Goal: Task Accomplishment & Management: Complete application form

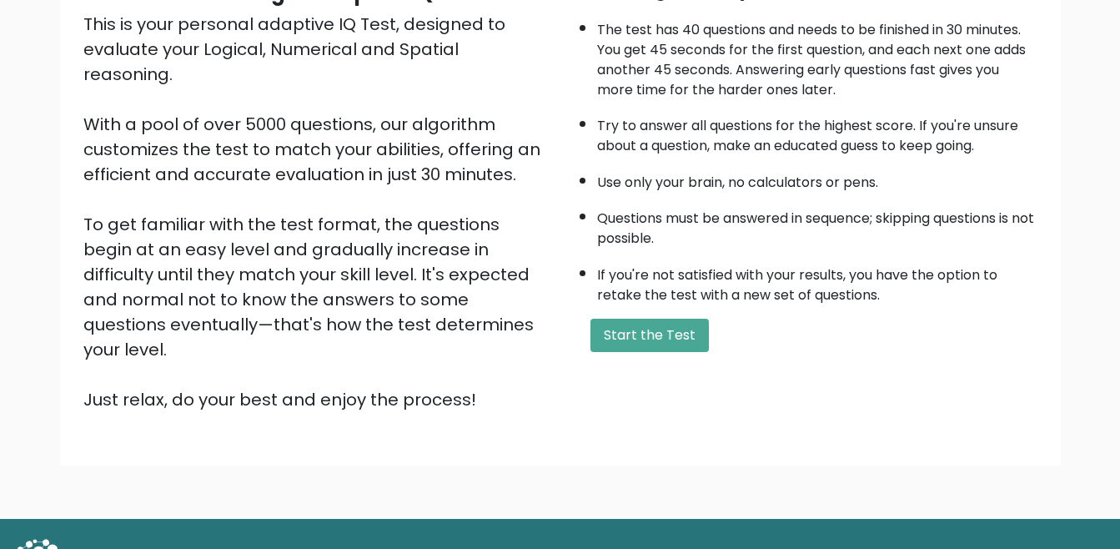
scroll to position [215, 0]
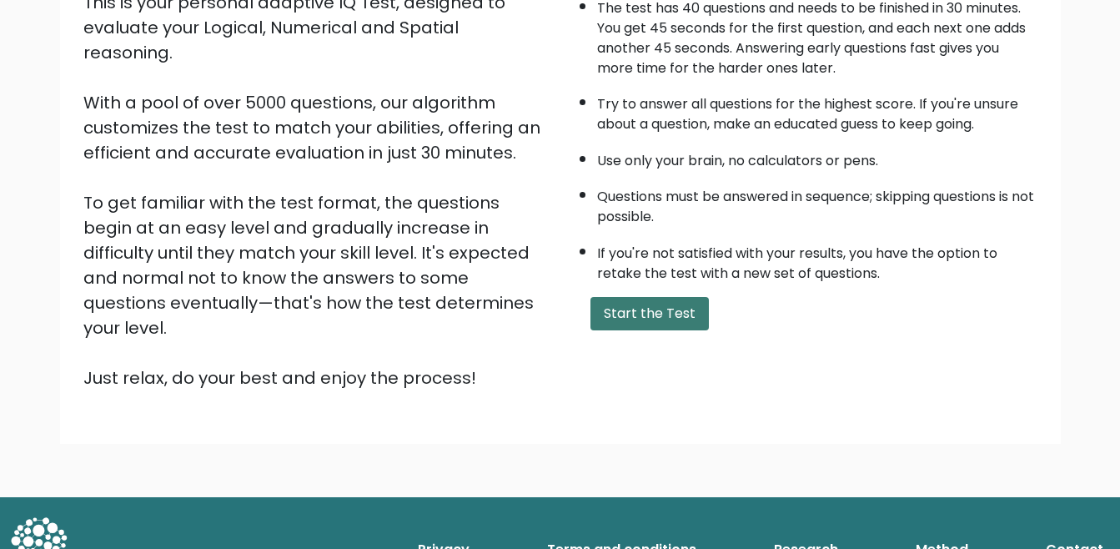
click at [648, 309] on button "Start the Test" at bounding box center [649, 313] width 118 height 33
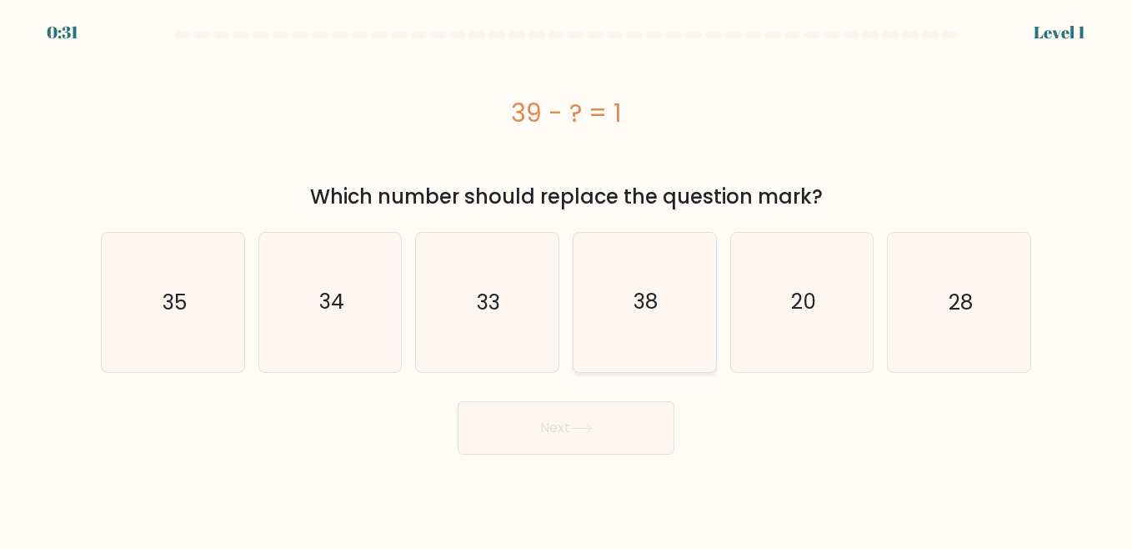
click at [646, 301] on text "38" at bounding box center [646, 302] width 24 height 29
click at [567, 279] on input "d. 38" at bounding box center [566, 276] width 1 height 4
radio input "true"
click at [615, 431] on button "Next" at bounding box center [566, 427] width 217 height 53
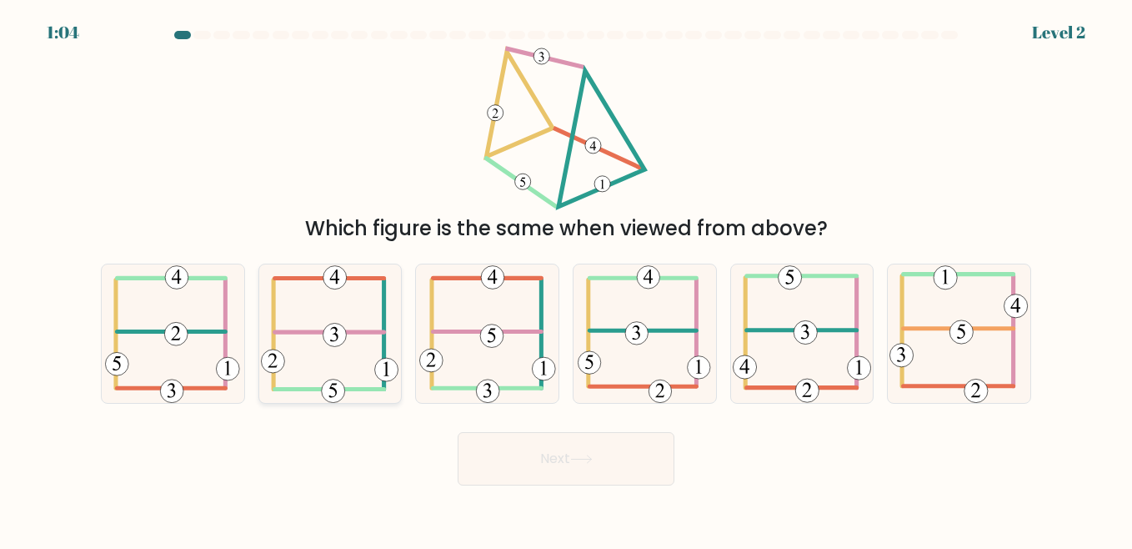
click at [355, 356] on icon at bounding box center [330, 333] width 138 height 138
click at [566, 279] on input "b." at bounding box center [566, 276] width 1 height 4
radio input "true"
click at [556, 465] on button "Next" at bounding box center [566, 458] width 217 height 53
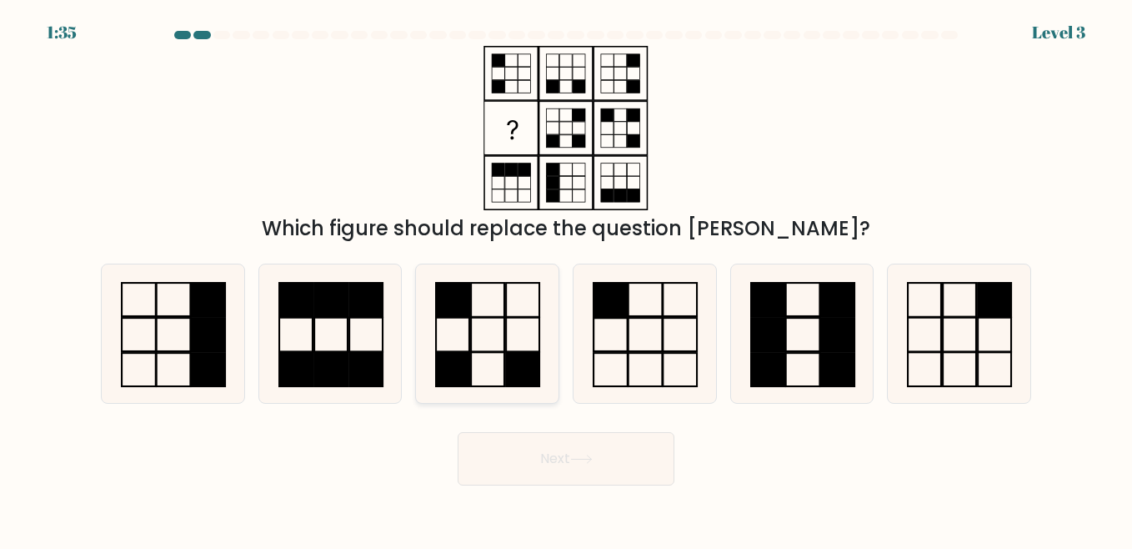
click at [508, 339] on icon at bounding box center [487, 333] width 138 height 138
click at [566, 279] on input "c." at bounding box center [566, 276] width 1 height 4
radio input "true"
click at [566, 454] on button "Next" at bounding box center [566, 458] width 217 height 53
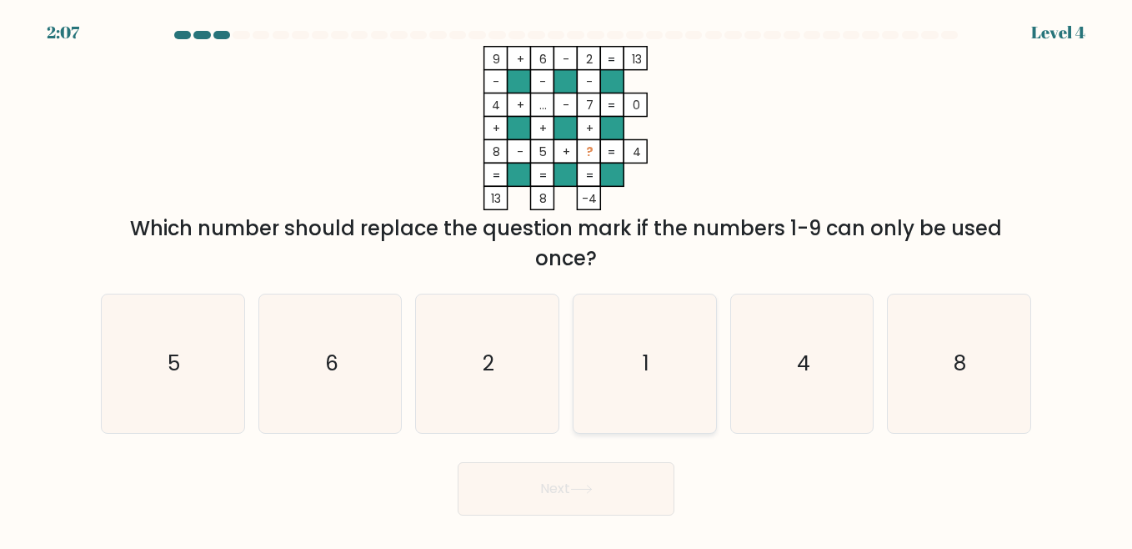
click at [659, 365] on icon "1" at bounding box center [644, 363] width 138 height 138
click at [567, 279] on input "d. 1" at bounding box center [566, 276] width 1 height 4
radio input "true"
click at [627, 476] on button "Next" at bounding box center [566, 488] width 217 height 53
click at [614, 479] on button "Next" at bounding box center [566, 488] width 217 height 53
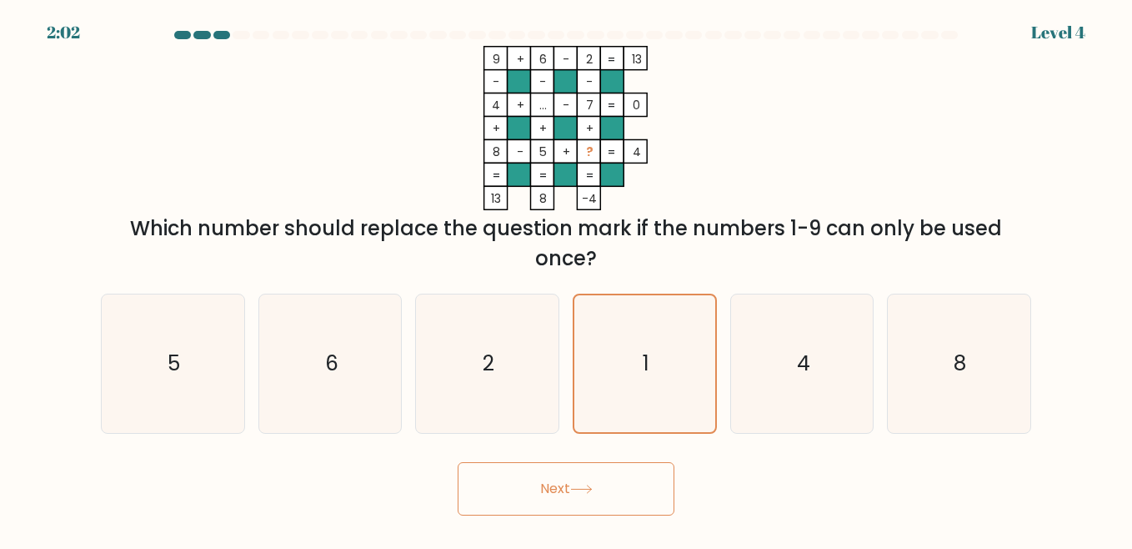
click at [577, 486] on icon at bounding box center [581, 489] width 23 height 9
click at [574, 483] on button "Next" at bounding box center [566, 488] width 217 height 53
click at [646, 407] on icon "1" at bounding box center [644, 363] width 137 height 137
click at [567, 279] on input "d. 1" at bounding box center [566, 276] width 1 height 4
click at [555, 489] on button "Next" at bounding box center [566, 488] width 217 height 53
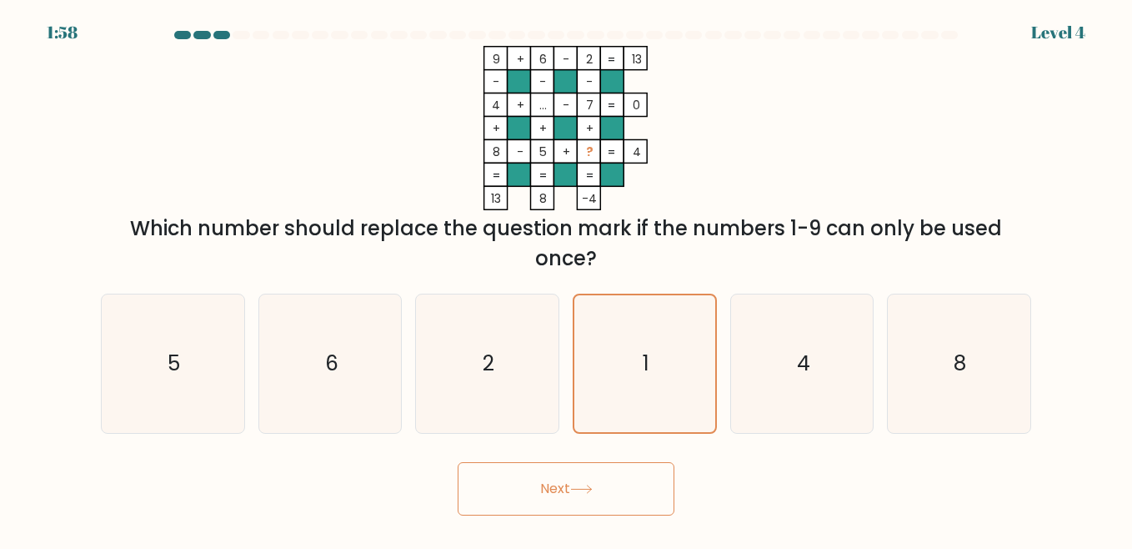
click at [555, 489] on button "Next" at bounding box center [566, 488] width 217 height 53
click at [553, 489] on button "Next" at bounding box center [566, 488] width 217 height 53
click at [637, 357] on icon "1" at bounding box center [644, 363] width 137 height 137
click at [567, 279] on input "d. 1" at bounding box center [566, 276] width 1 height 4
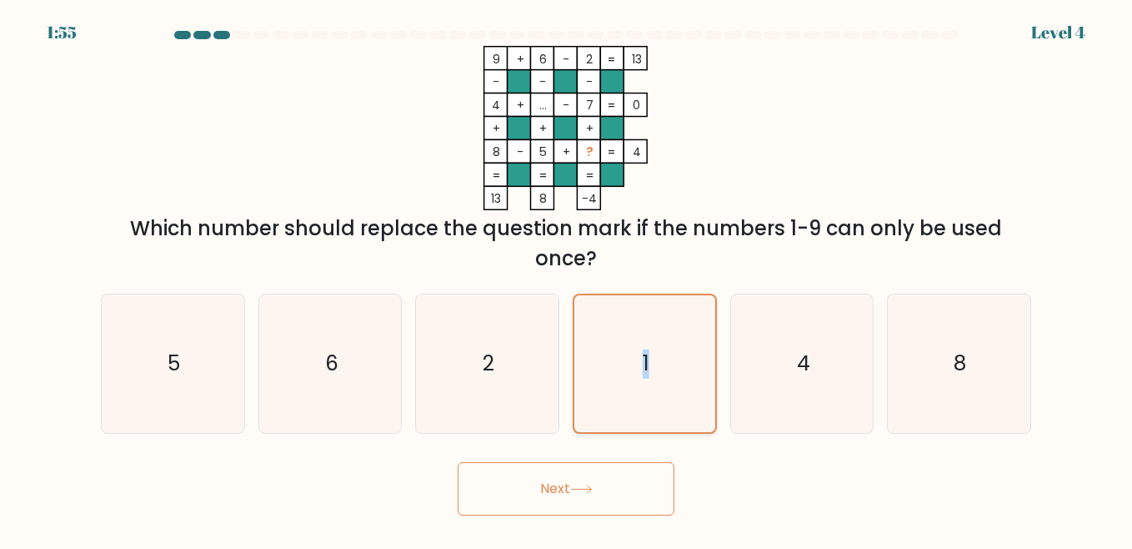
click at [636, 357] on icon "1" at bounding box center [644, 363] width 137 height 137
click at [567, 279] on input "d. 1" at bounding box center [566, 276] width 1 height 4
click at [668, 384] on icon "1" at bounding box center [644, 363] width 137 height 137
click at [567, 279] on input "d. 1" at bounding box center [566, 276] width 1 height 4
click at [668, 384] on icon "1" at bounding box center [644, 363] width 137 height 137
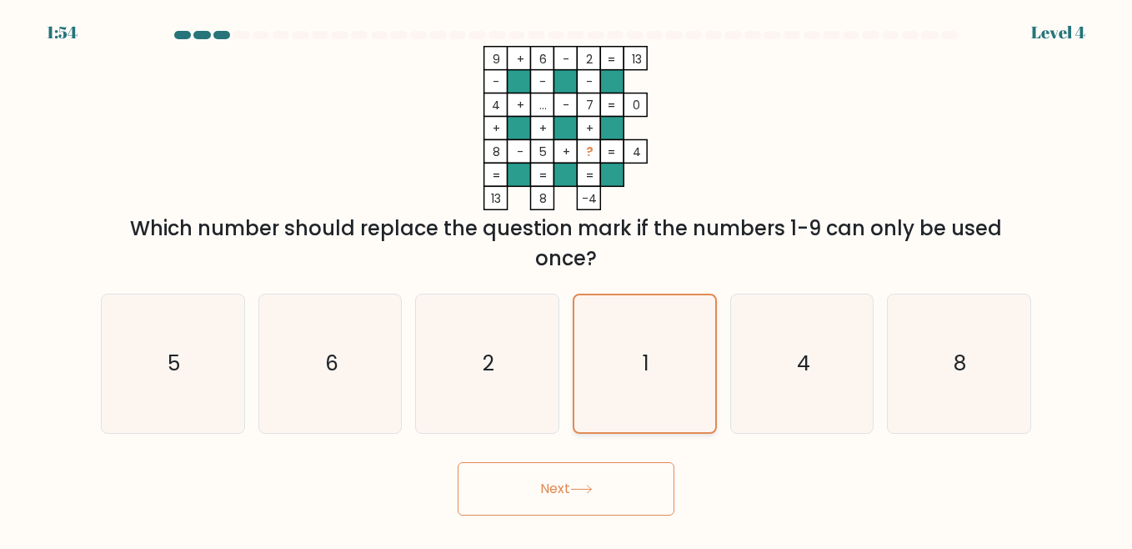
click at [567, 279] on input "d. 1" at bounding box center [566, 276] width 1 height 4
click at [616, 506] on button "Next" at bounding box center [566, 488] width 217 height 53
click at [630, 474] on button "Next" at bounding box center [566, 488] width 217 height 53
click at [630, 475] on button "Next" at bounding box center [566, 488] width 217 height 53
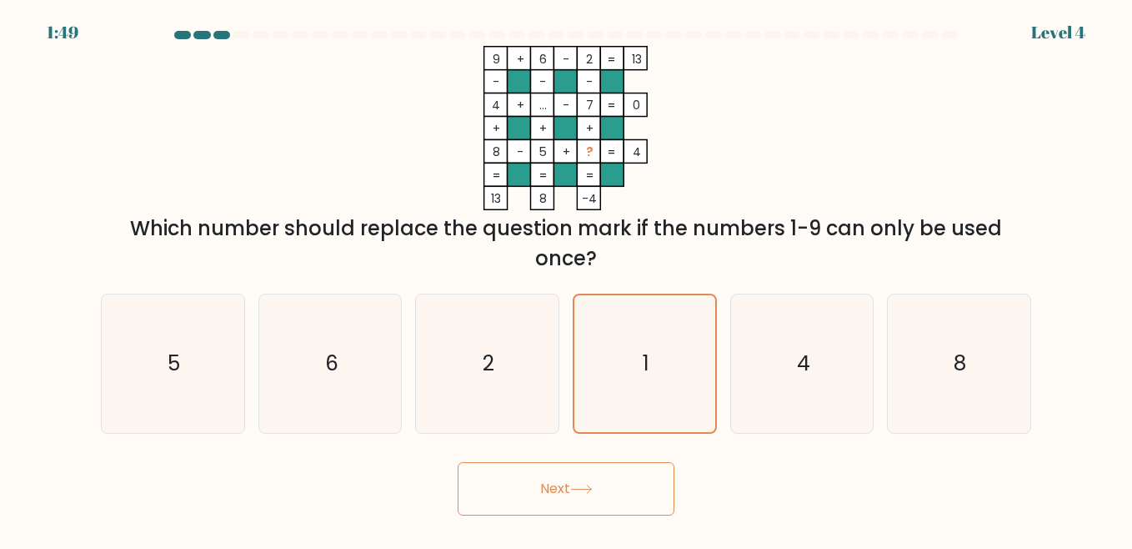
click at [617, 472] on button "Next" at bounding box center [566, 488] width 217 height 53
click at [550, 507] on button "Next" at bounding box center [566, 488] width 217 height 53
click at [548, 505] on button "Next" at bounding box center [566, 488] width 217 height 53
click at [555, 497] on button "Next" at bounding box center [566, 488] width 217 height 53
click at [555, 496] on button "Next" at bounding box center [566, 488] width 217 height 53
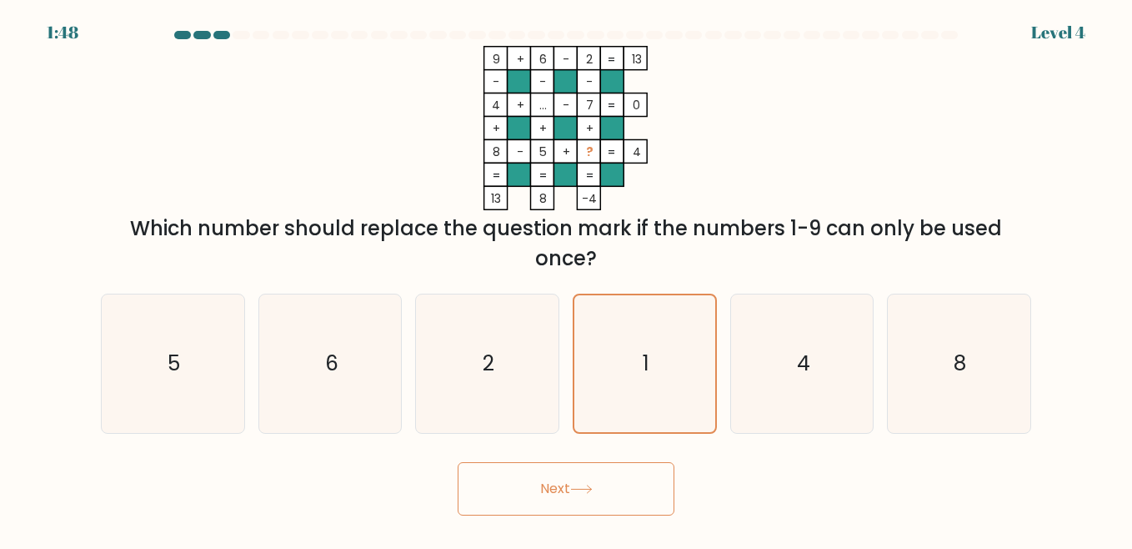
drag, startPoint x: 560, startPoint y: 490, endPoint x: 569, endPoint y: 478, distance: 14.8
click at [561, 489] on button "Next" at bounding box center [566, 488] width 217 height 53
click at [564, 503] on button "Next" at bounding box center [566, 488] width 217 height 53
click at [562, 490] on button "Next" at bounding box center [566, 488] width 217 height 53
click at [563, 486] on button "Next" at bounding box center [566, 488] width 217 height 53
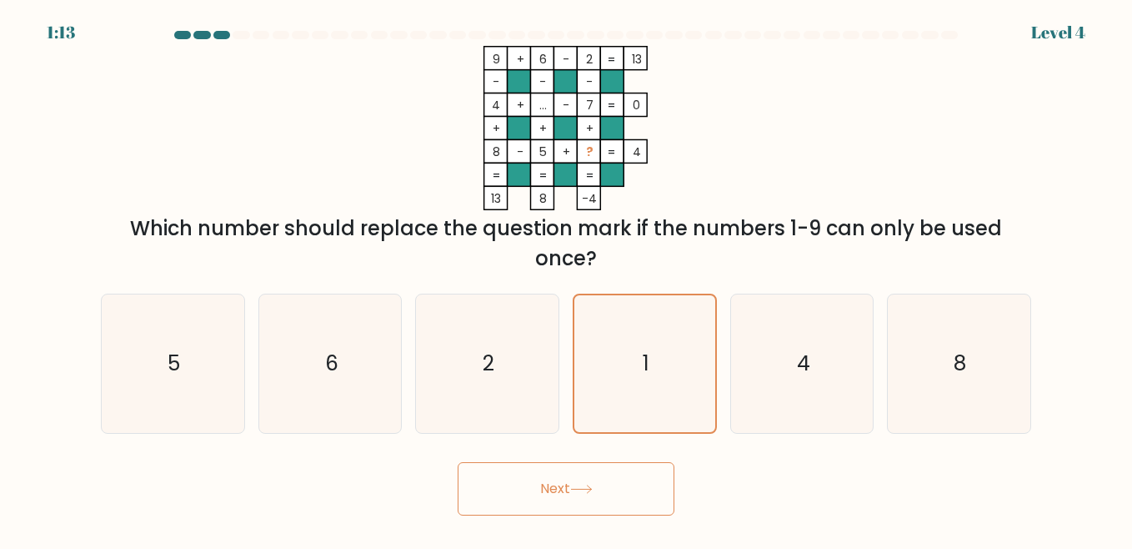
click at [563, 485] on button "Next" at bounding box center [566, 488] width 217 height 53
drag, startPoint x: 563, startPoint y: 481, endPoint x: 550, endPoint y: 474, distance: 14.6
click at [550, 474] on button "Next" at bounding box center [566, 488] width 217 height 53
click at [549, 474] on button "Next" at bounding box center [566, 488] width 217 height 53
click at [547, 474] on button "Next" at bounding box center [566, 488] width 217 height 53
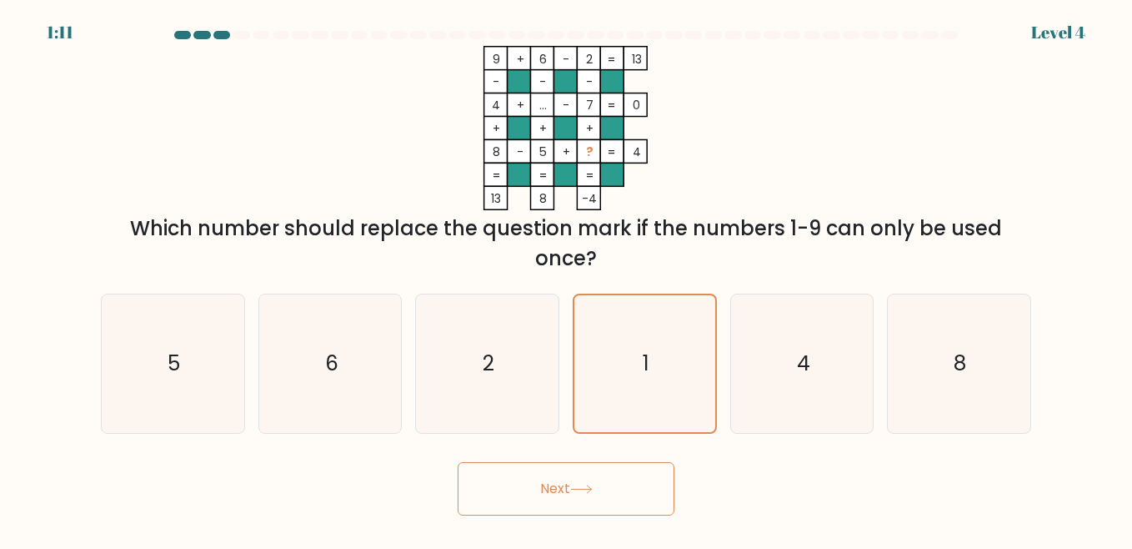
drag, startPoint x: 547, startPoint y: 474, endPoint x: 545, endPoint y: 445, distance: 28.4
click at [546, 474] on button "Next" at bounding box center [566, 488] width 217 height 53
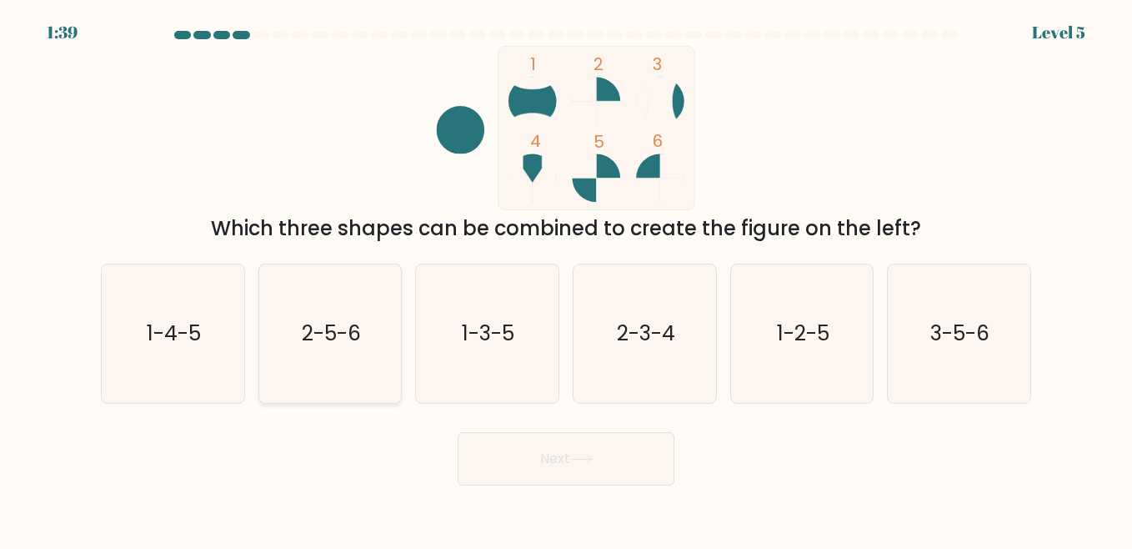
click at [346, 344] on text "2-5-6" at bounding box center [331, 333] width 59 height 29
click at [566, 279] on input "b. 2-5-6" at bounding box center [566, 276] width 1 height 4
radio input "true"
click at [569, 461] on button "Next" at bounding box center [566, 458] width 217 height 53
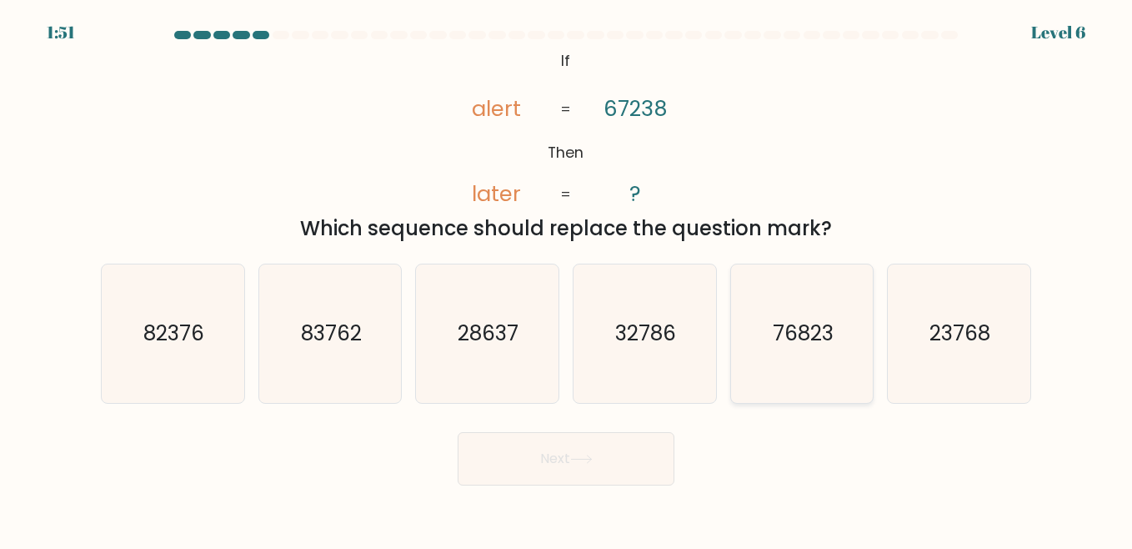
click at [820, 358] on icon "76823" at bounding box center [802, 333] width 138 height 138
click at [567, 279] on input "e. 76823" at bounding box center [566, 276] width 1 height 4
radio input "true"
click at [588, 465] on button "Next" at bounding box center [566, 458] width 217 height 53
click at [543, 442] on button "Next" at bounding box center [566, 458] width 217 height 53
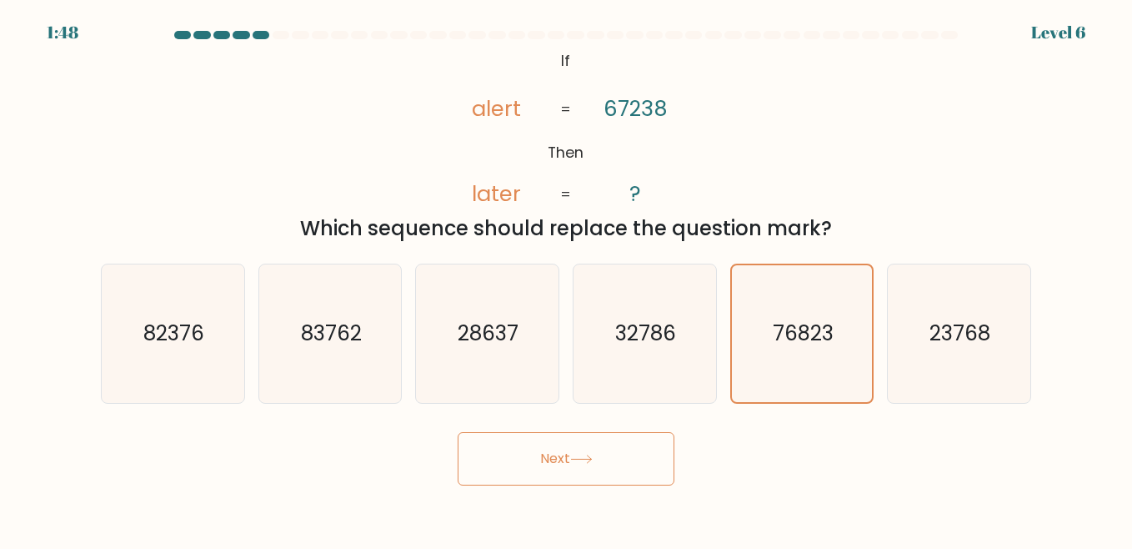
click at [565, 444] on button "Next" at bounding box center [566, 458] width 217 height 53
click at [565, 462] on button "Next" at bounding box center [566, 458] width 217 height 53
click at [565, 461] on button "Next" at bounding box center [566, 458] width 217 height 53
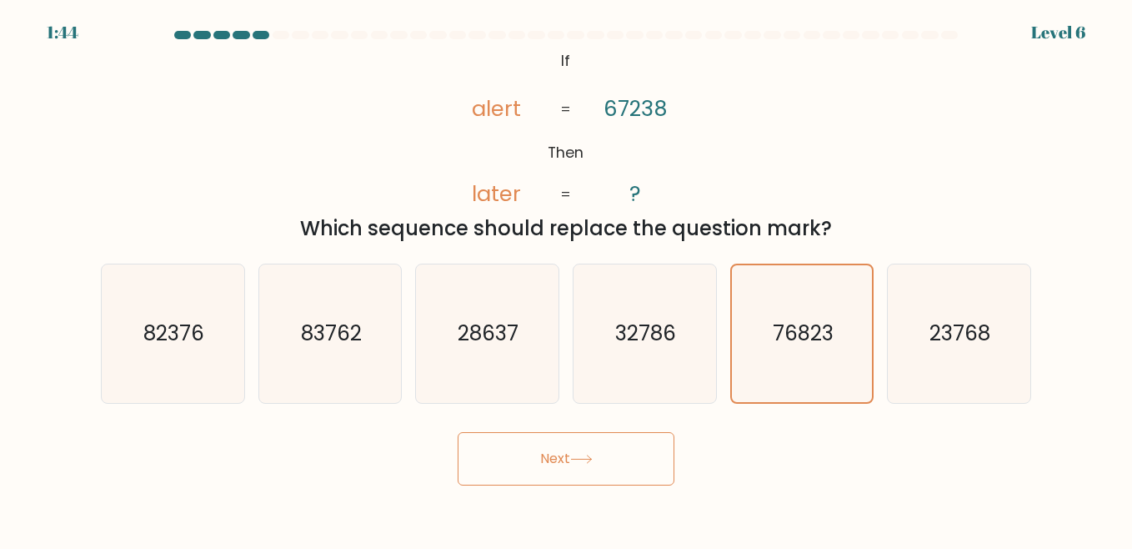
click at [565, 461] on button "Next" at bounding box center [566, 458] width 217 height 53
click at [458, 432] on button "Next" at bounding box center [566, 458] width 217 height 53
click at [565, 459] on button "Next" at bounding box center [566, 458] width 217 height 53
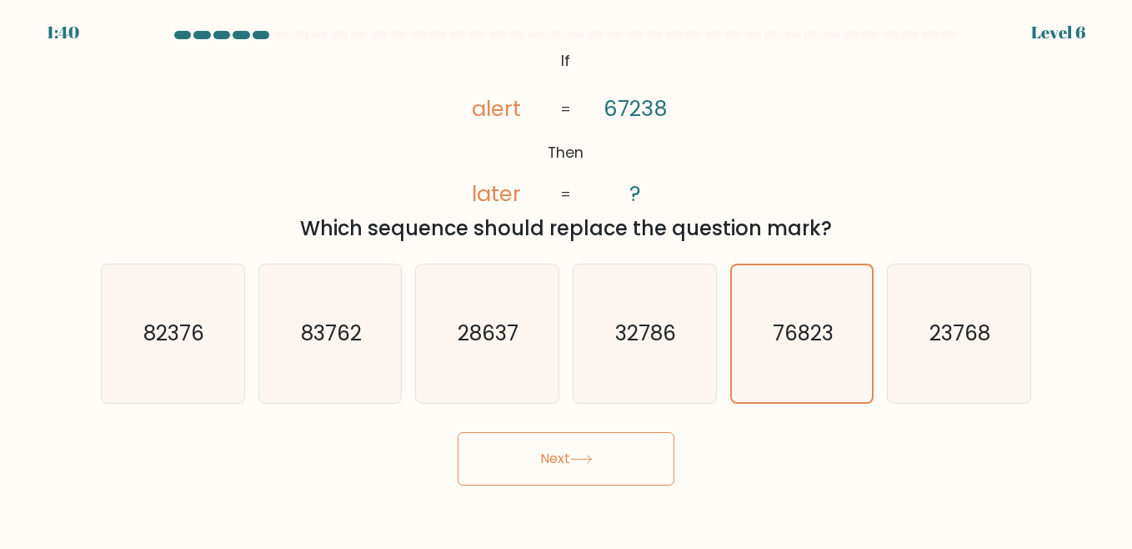
click at [565, 459] on button "Next" at bounding box center [566, 458] width 217 height 53
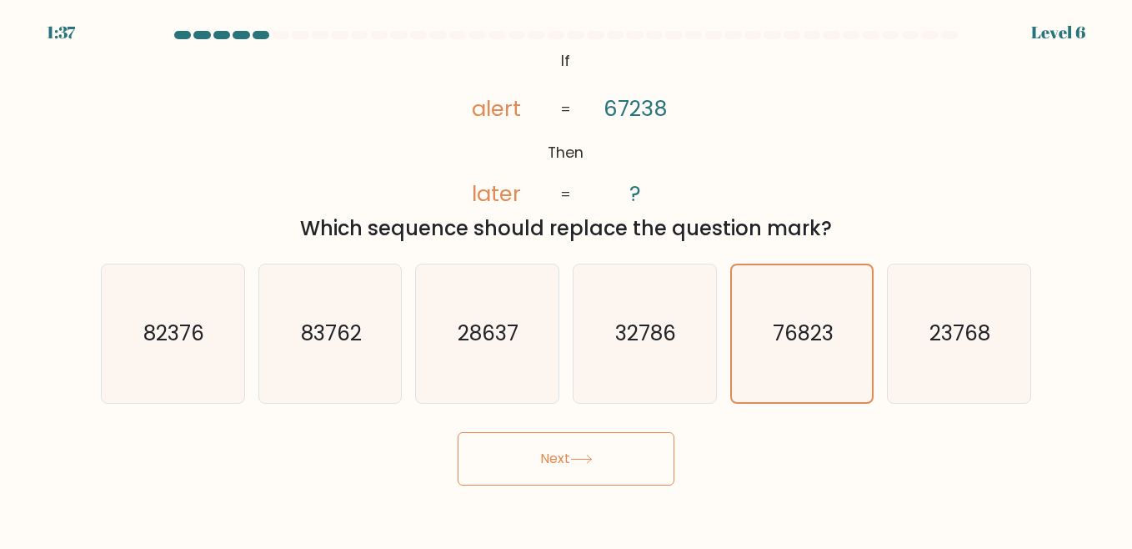
click at [565, 459] on button "Next" at bounding box center [566, 458] width 217 height 53
click at [540, 464] on button "Next" at bounding box center [566, 458] width 217 height 53
click at [539, 464] on button "Next" at bounding box center [566, 458] width 217 height 53
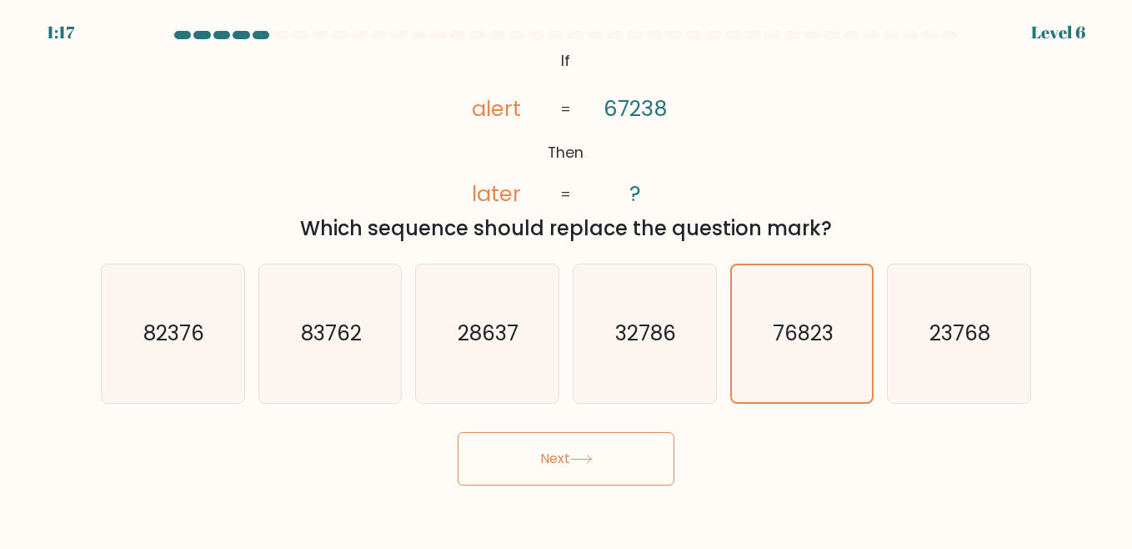
click at [565, 454] on button "Next" at bounding box center [566, 458] width 217 height 53
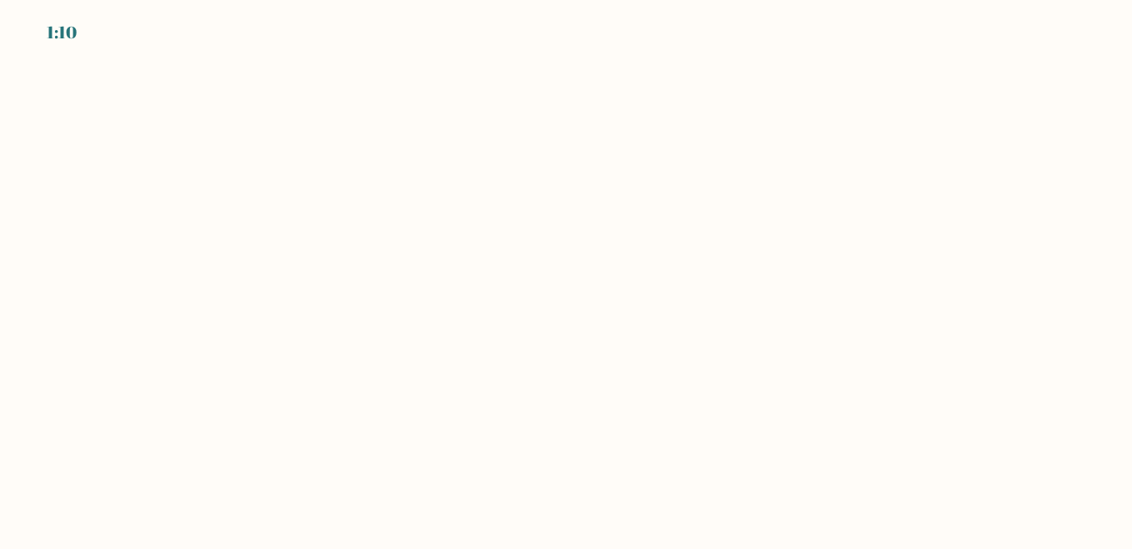
click at [726, 135] on body "1:10" at bounding box center [566, 274] width 1132 height 549
click at [586, 252] on body "1:09" at bounding box center [566, 274] width 1132 height 549
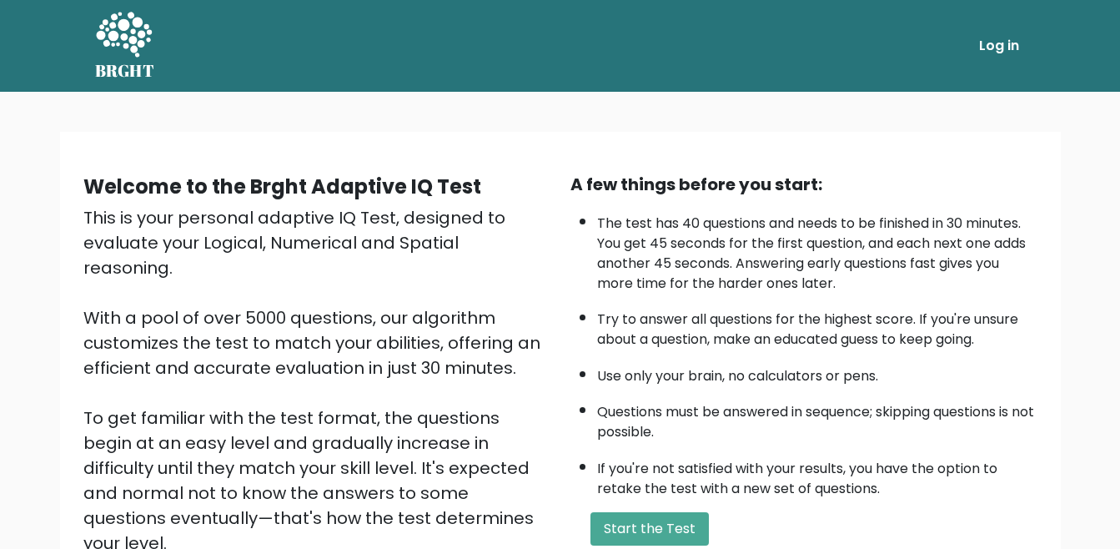
scroll to position [167, 0]
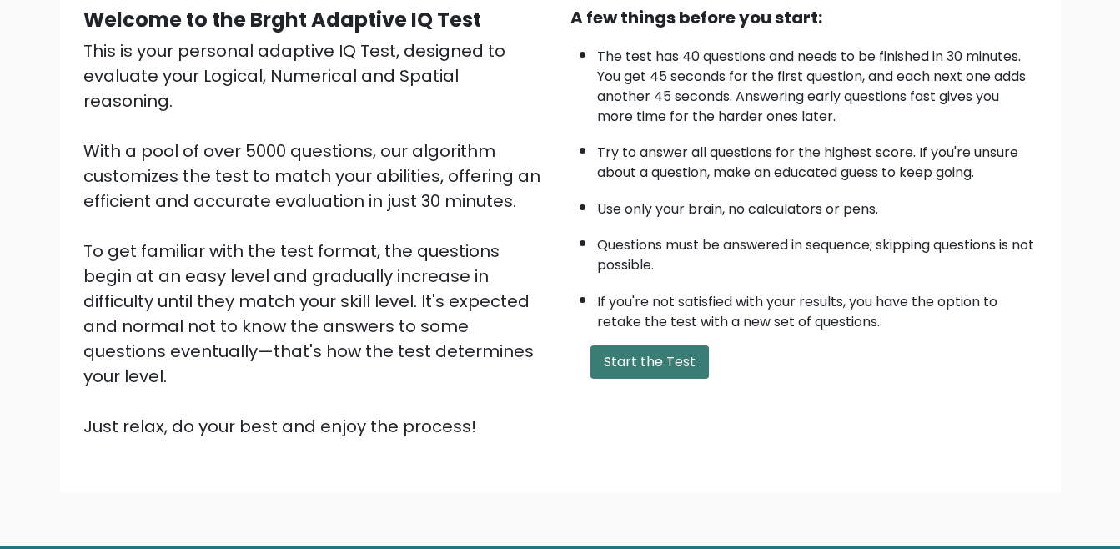
click at [636, 365] on button "Start the Test" at bounding box center [649, 361] width 118 height 33
